Goal: Transaction & Acquisition: Book appointment/travel/reservation

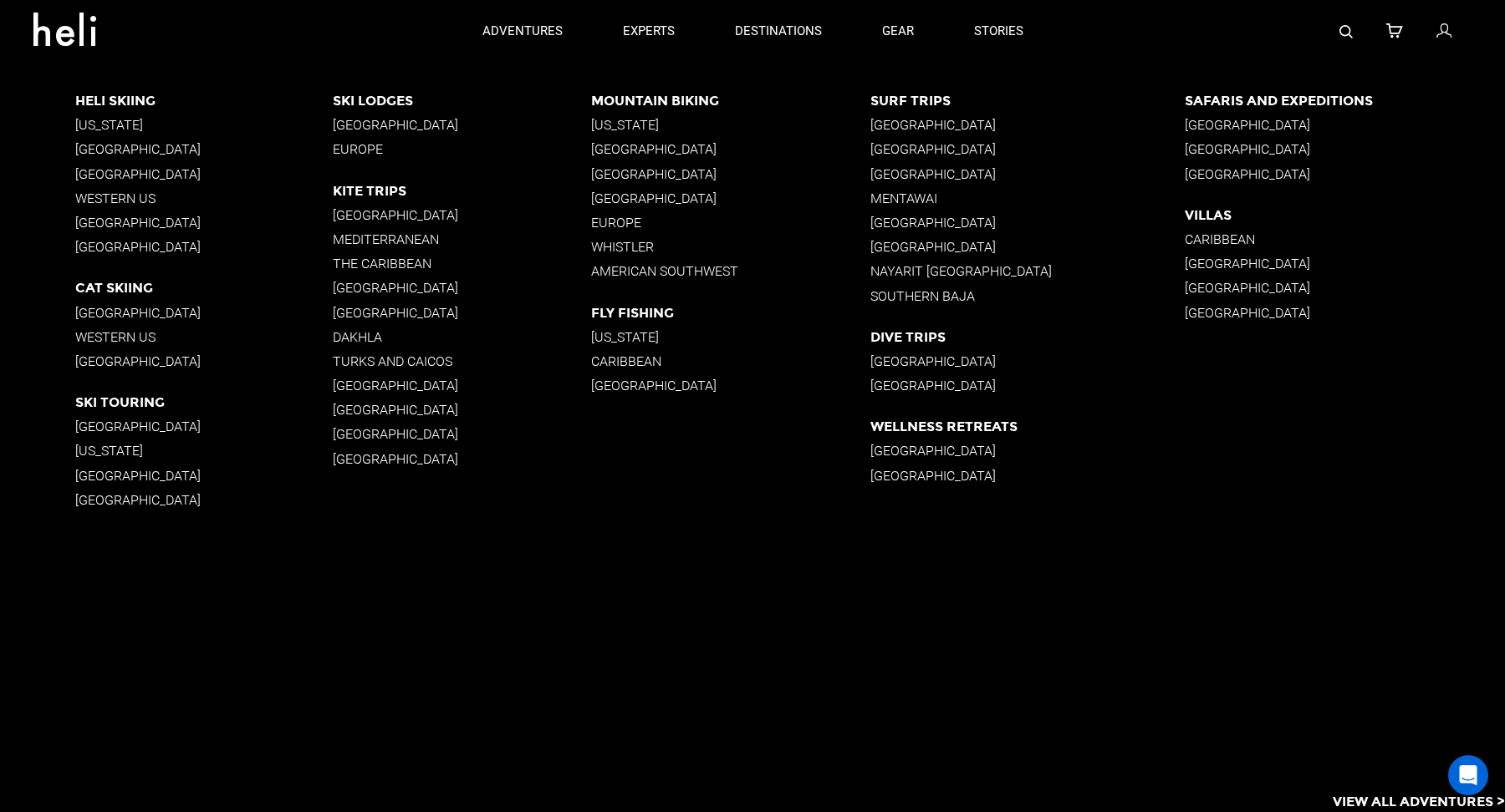
click at [127, 176] on p "[GEOGRAPHIC_DATA]" at bounding box center [203, 174] width 257 height 16
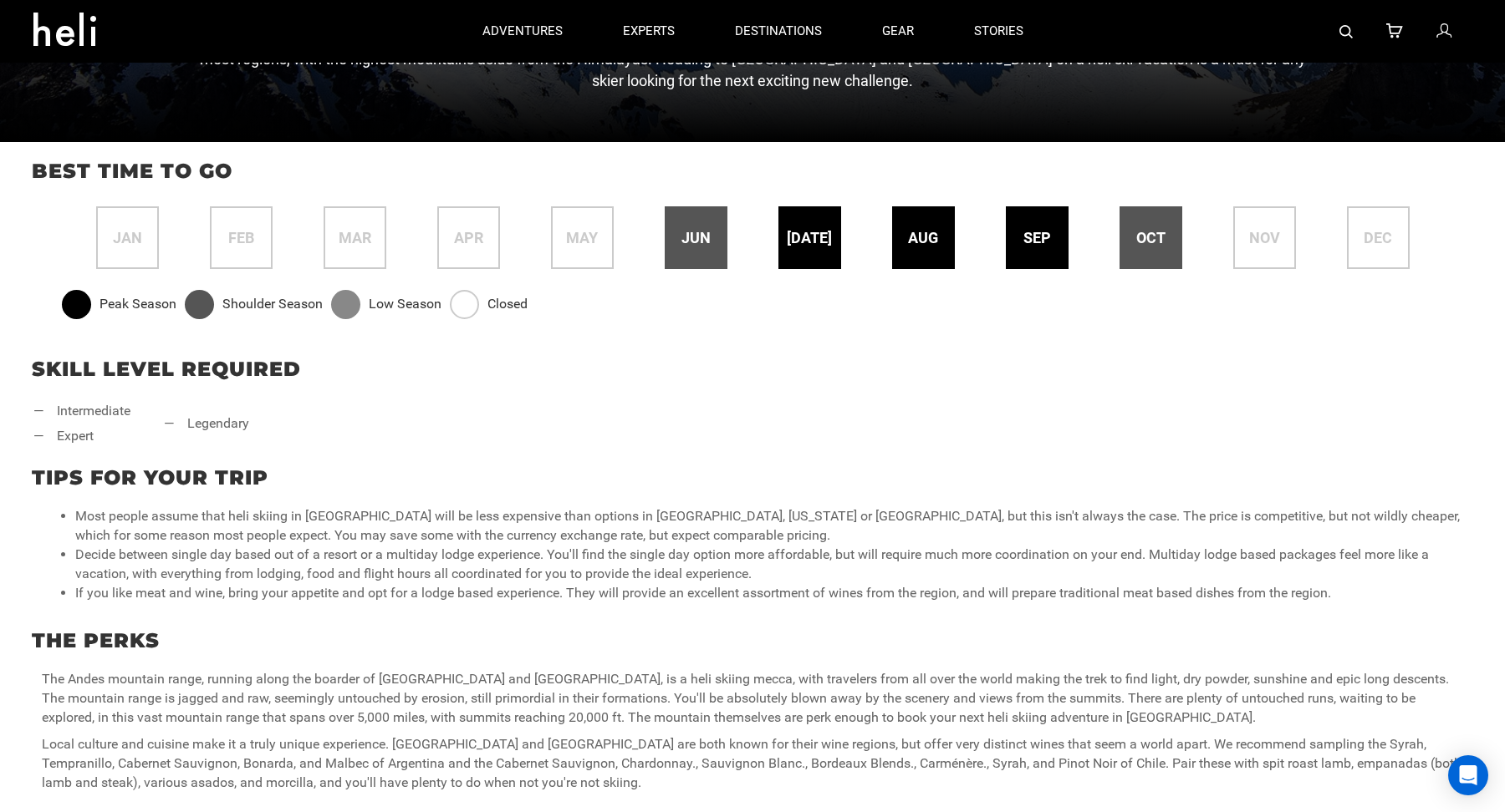
scroll to position [569, 0]
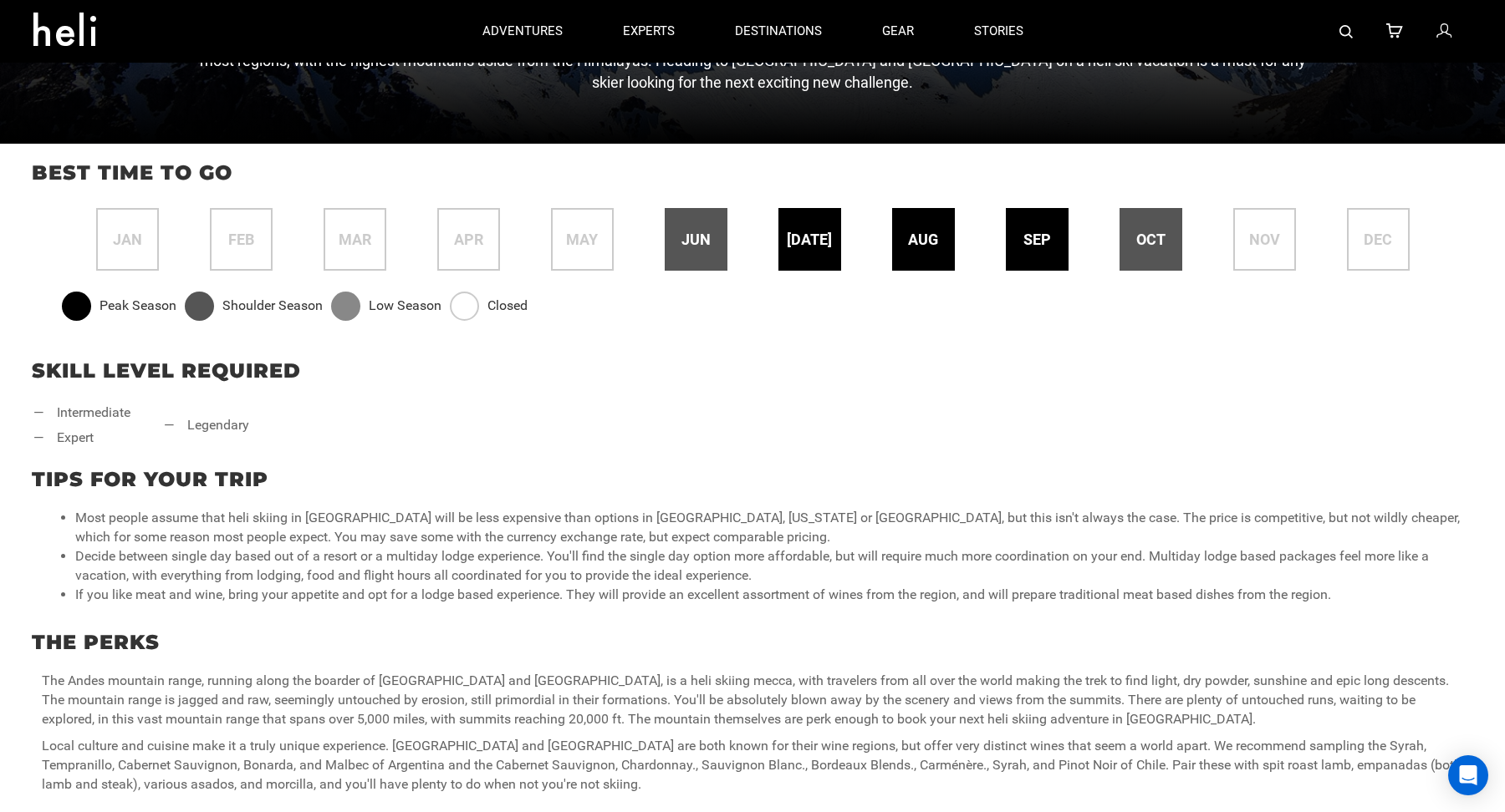
click at [914, 246] on span "aug" at bounding box center [923, 240] width 30 height 22
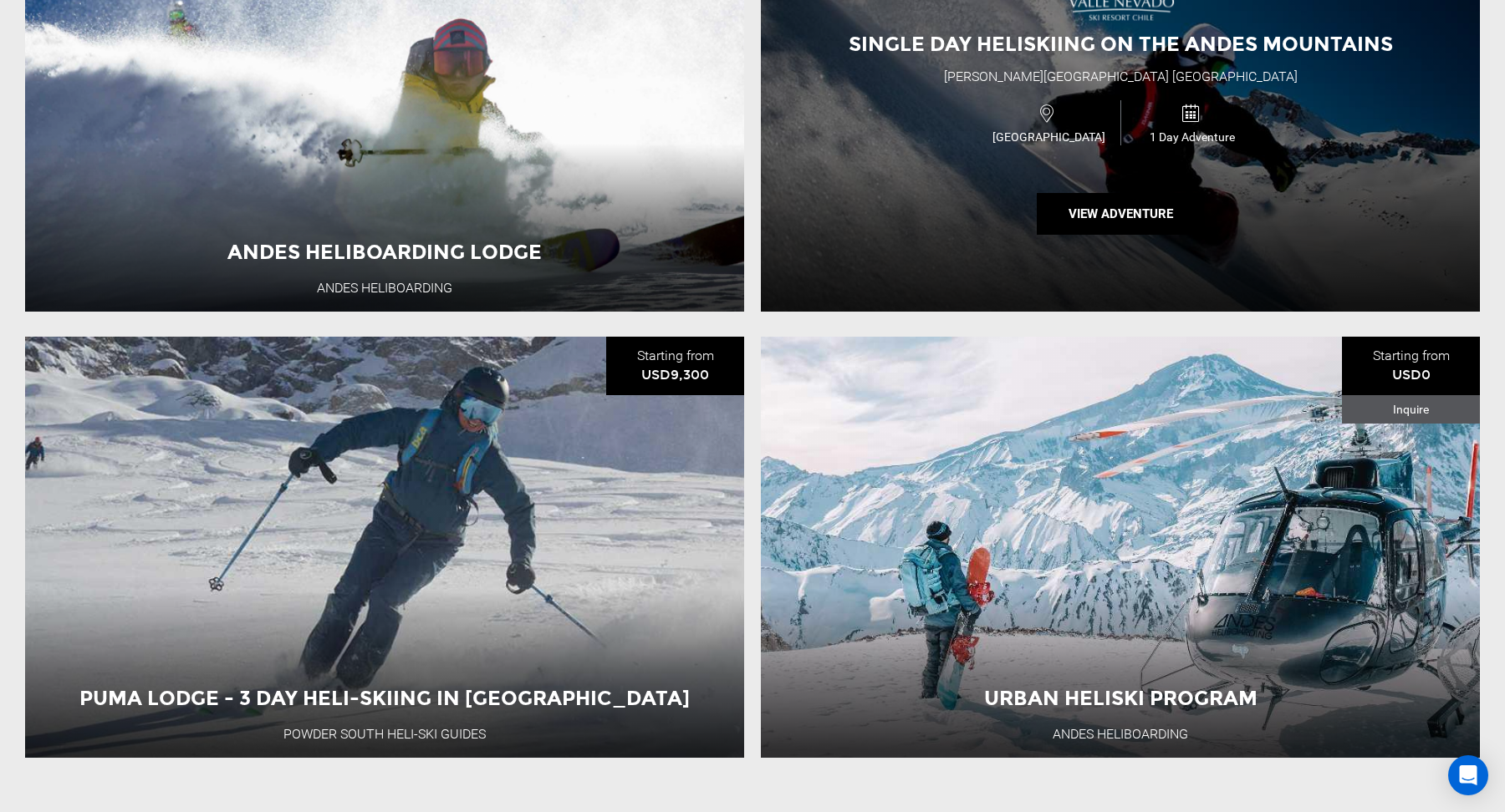
scroll to position [1965, 0]
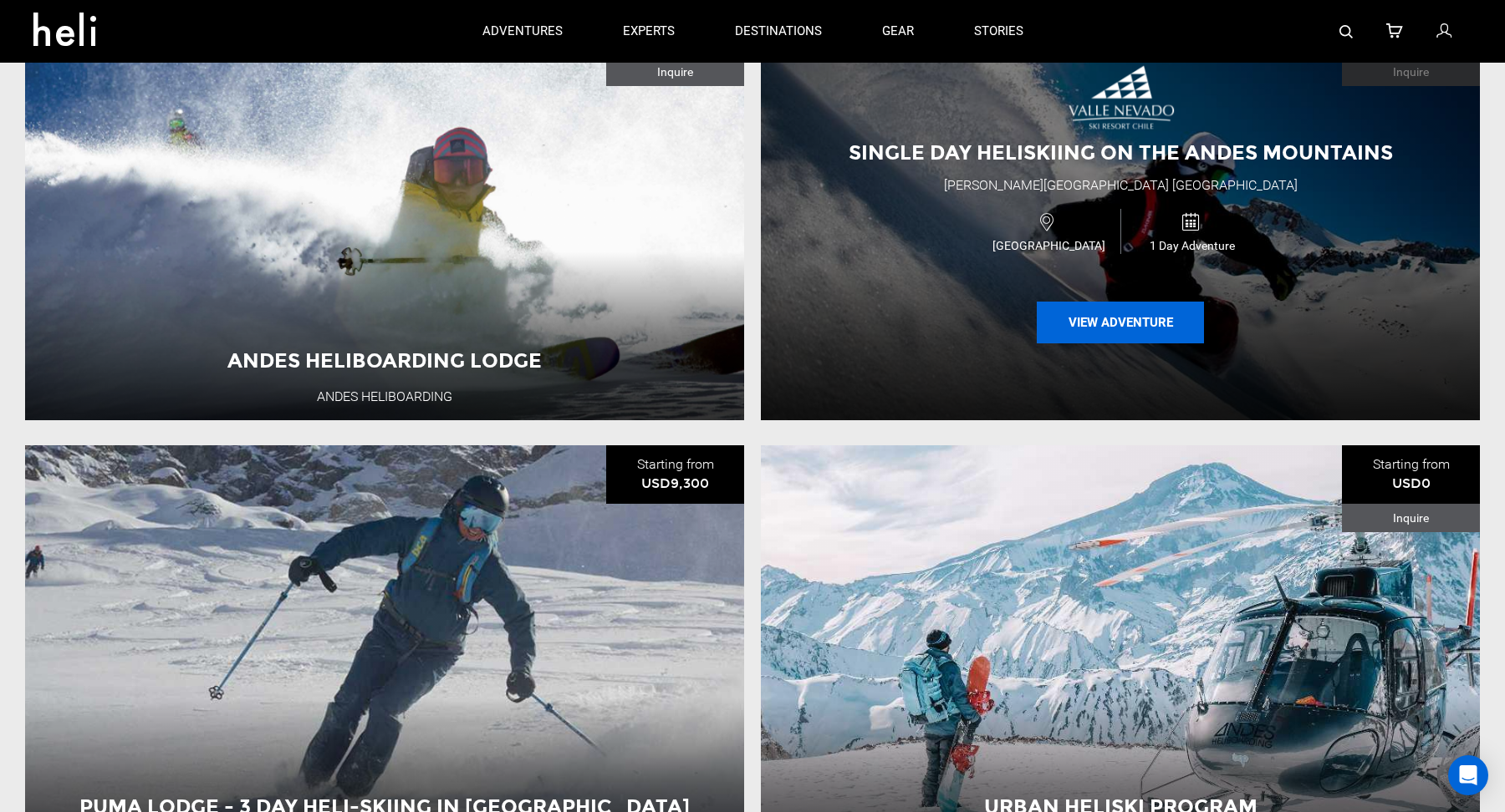
click at [1113, 322] on button "View Adventure" at bounding box center [1120, 323] width 167 height 42
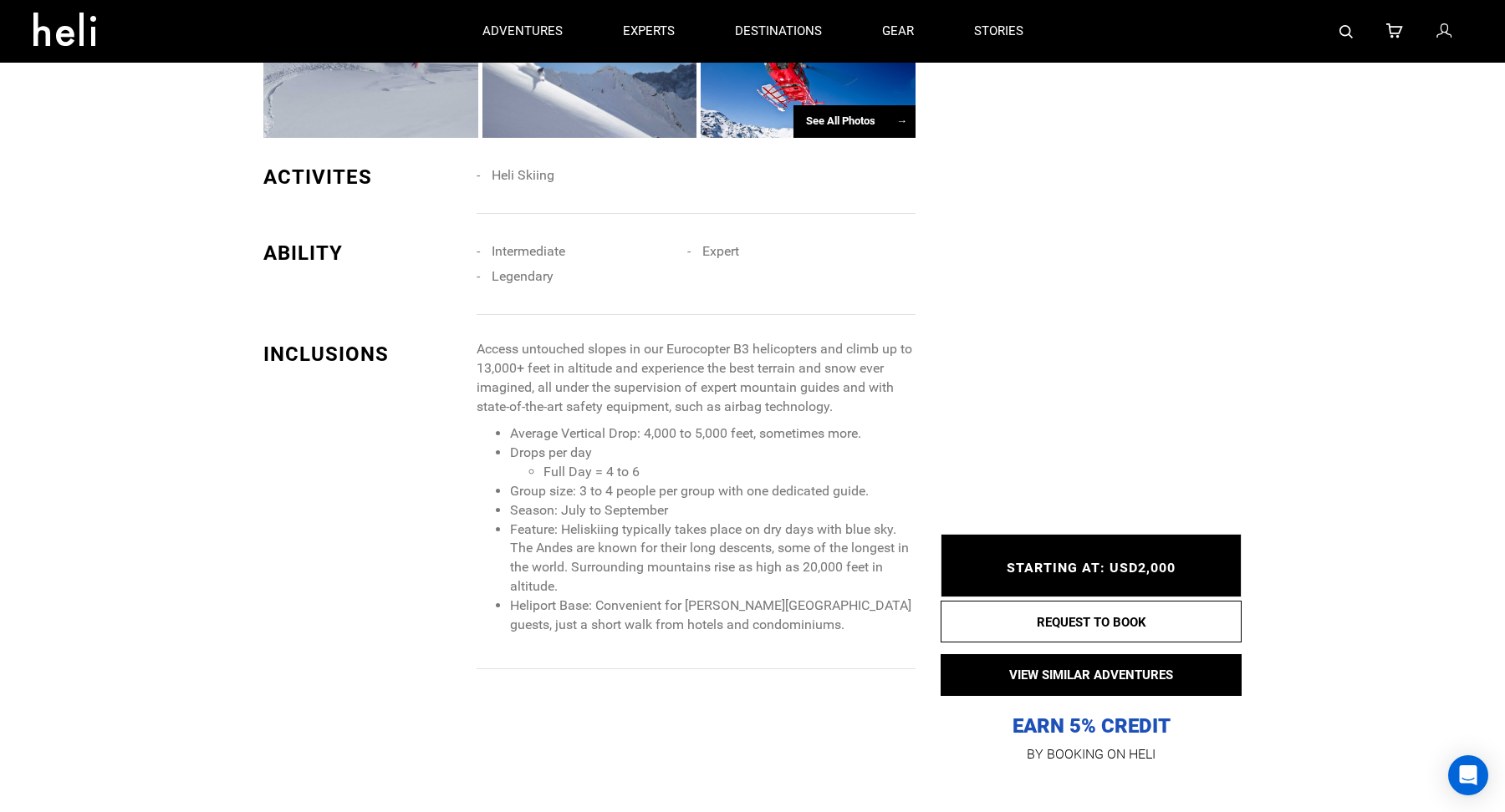
scroll to position [1560, 0]
drag, startPoint x: 645, startPoint y: 335, endPoint x: 756, endPoint y: 331, distance: 111.1
click at [756, 425] on li "Average Vertical Drop: 4,000 to 5,000 feet, sometimes more." at bounding box center [713, 434] width 406 height 19
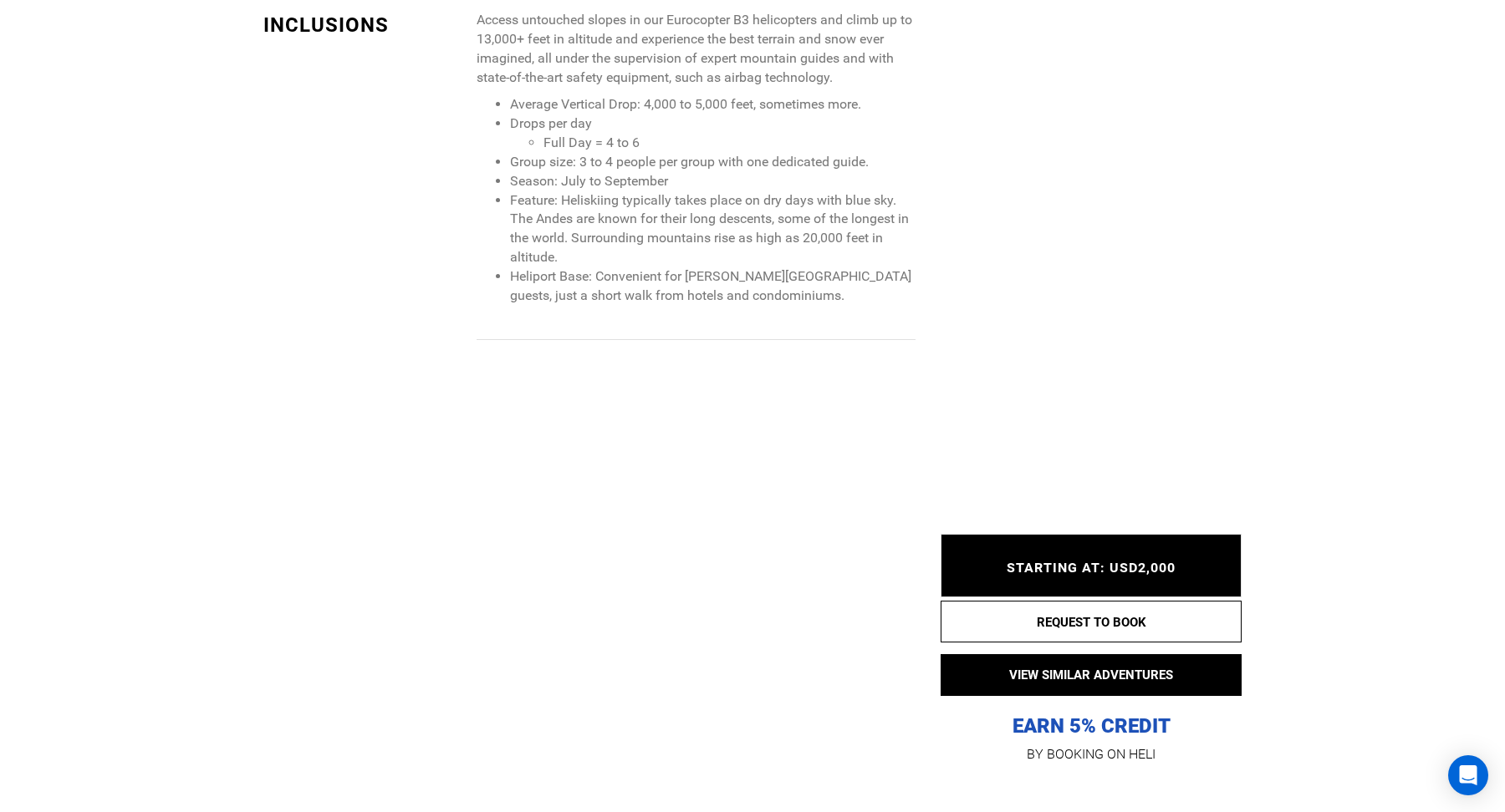
scroll to position [1893, 0]
